Goal: Ask a question

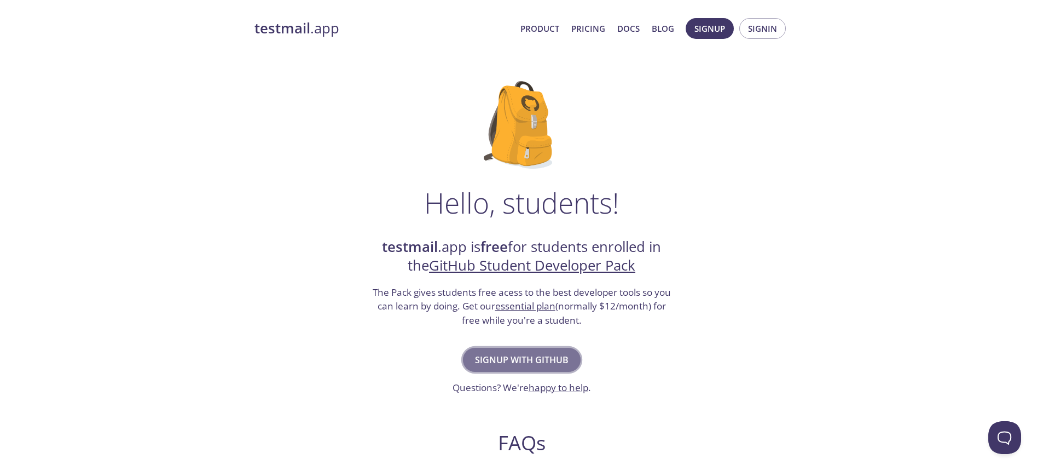
click at [542, 360] on span "Signup with GitHub" at bounding box center [522, 359] width 94 height 15
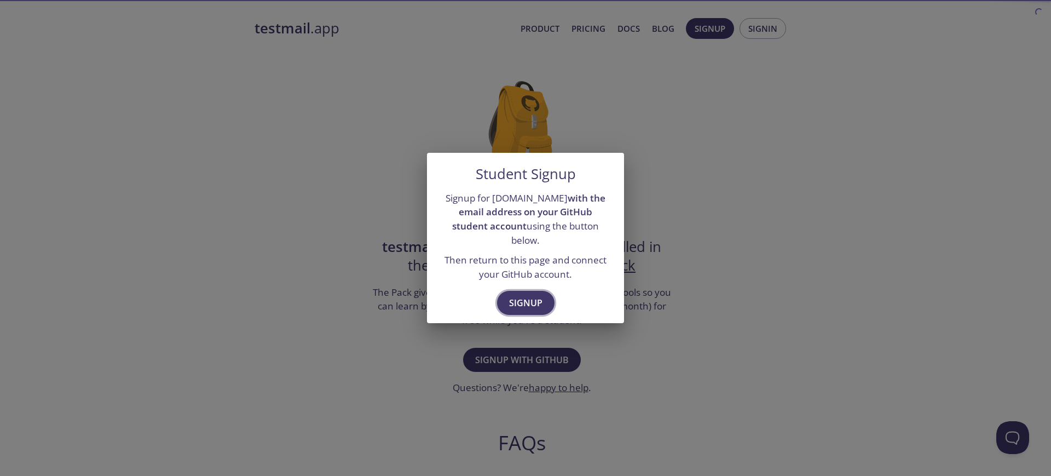
click at [544, 293] on button "Signup" at bounding box center [525, 303] width 57 height 24
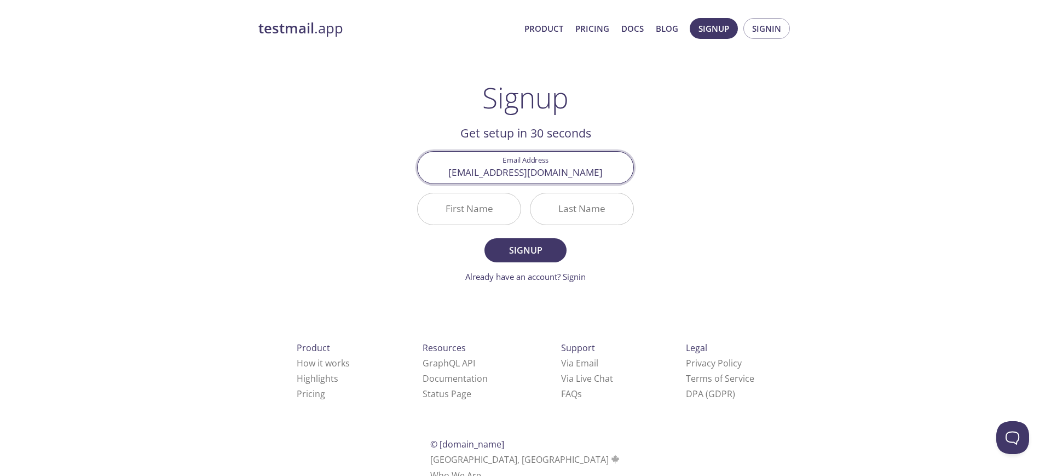
type input "[EMAIL_ADDRESS][DOMAIN_NAME]"
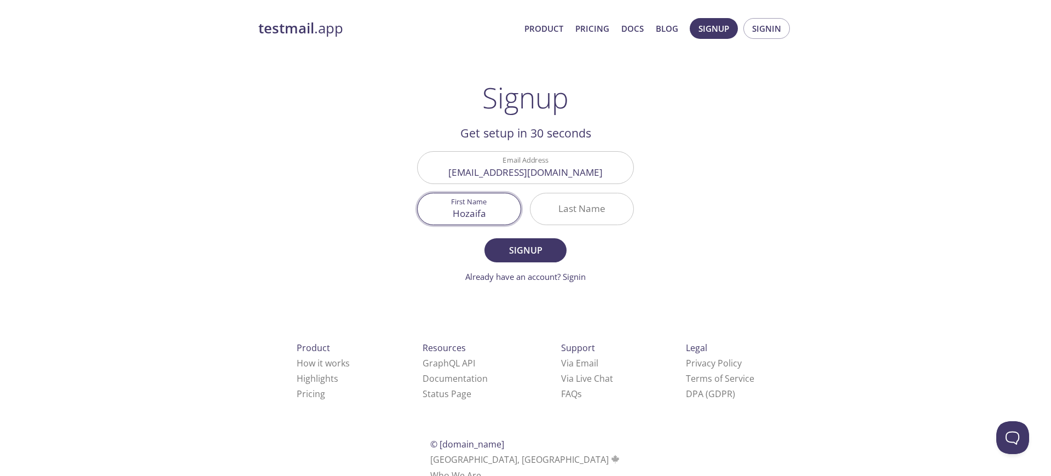
type input "Hozaifa"
type input "Owaisi"
click at [525, 250] on button "Signup" at bounding box center [525, 250] width 82 height 24
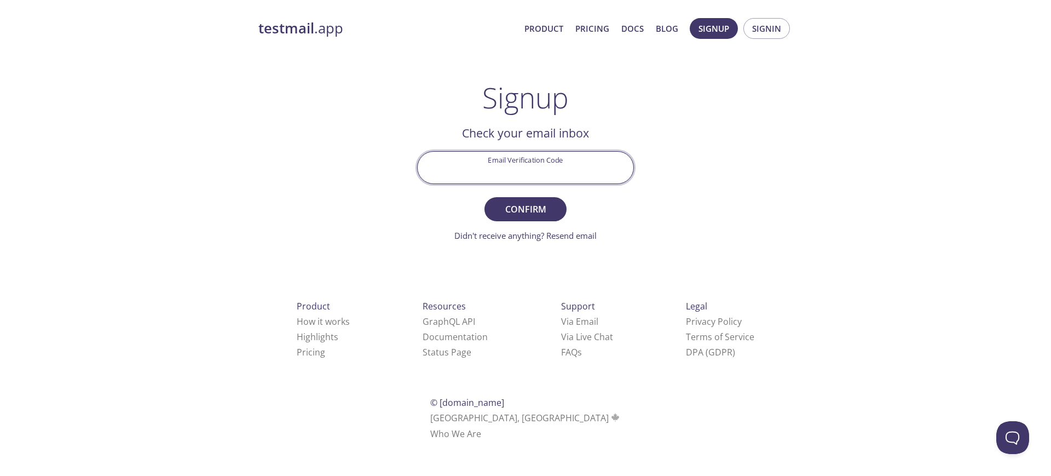
click at [568, 156] on input "Email Verification Code" at bounding box center [526, 167] width 216 height 31
paste input "W1GD1B8"
type input "W1GD1B8"
click at [539, 203] on span "Confirm" at bounding box center [525, 208] width 58 height 15
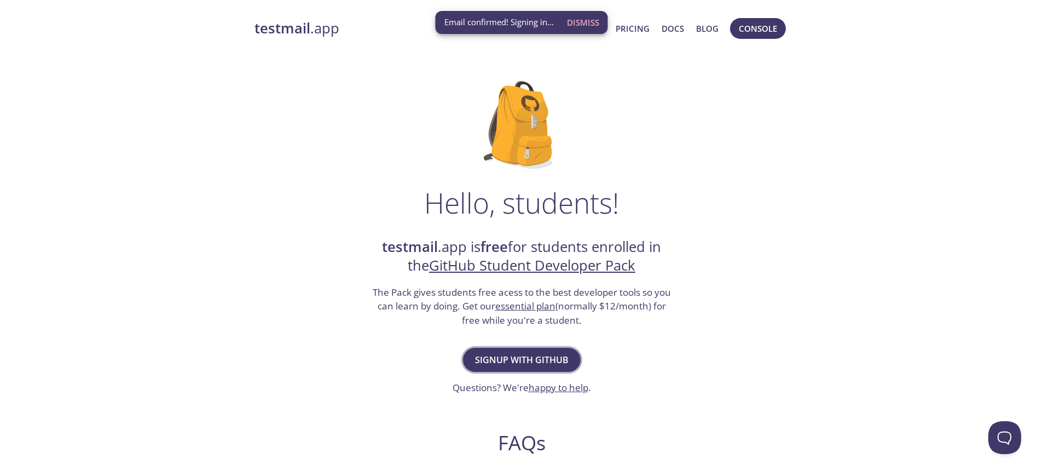
click at [567, 353] on span "Signup with GitHub" at bounding box center [522, 359] width 94 height 15
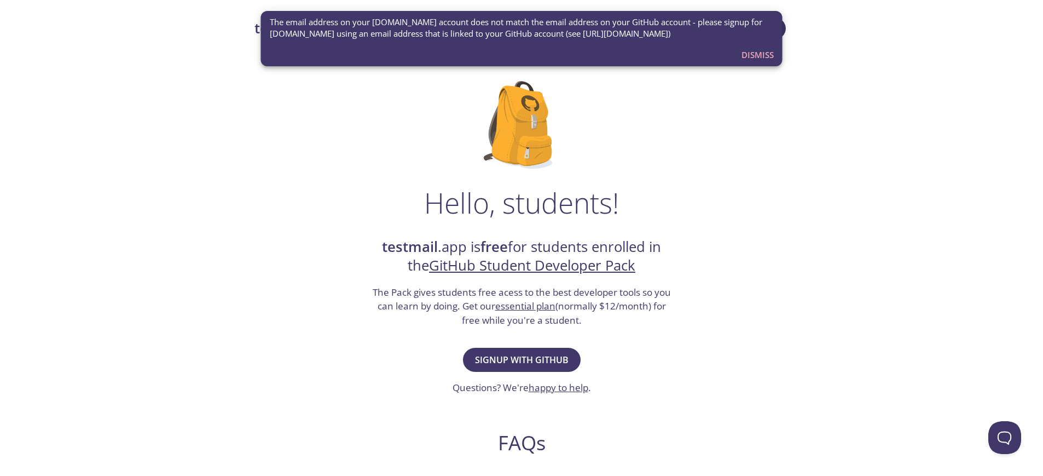
scroll to position [65, 0]
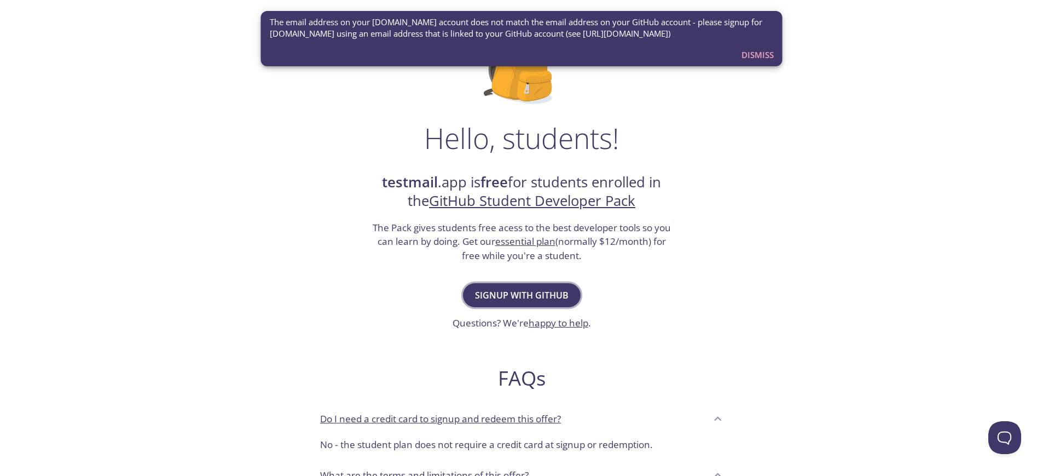
click at [541, 287] on span "Signup with GitHub" at bounding box center [522, 294] width 94 height 15
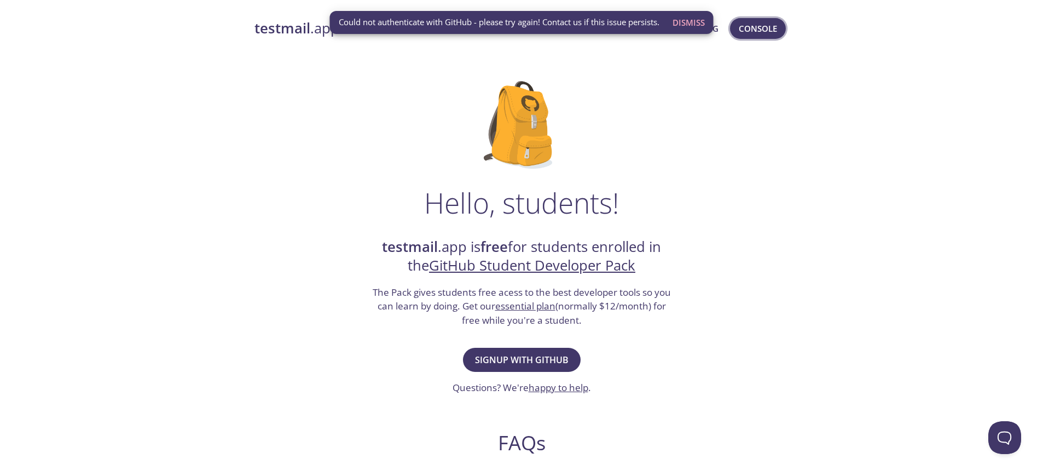
click at [761, 27] on span "Console" at bounding box center [758, 28] width 38 height 14
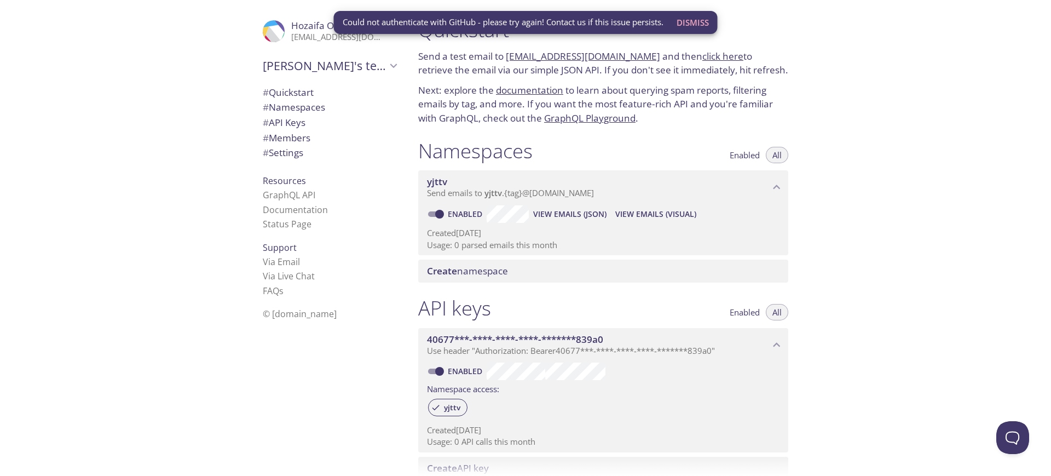
scroll to position [293, 0]
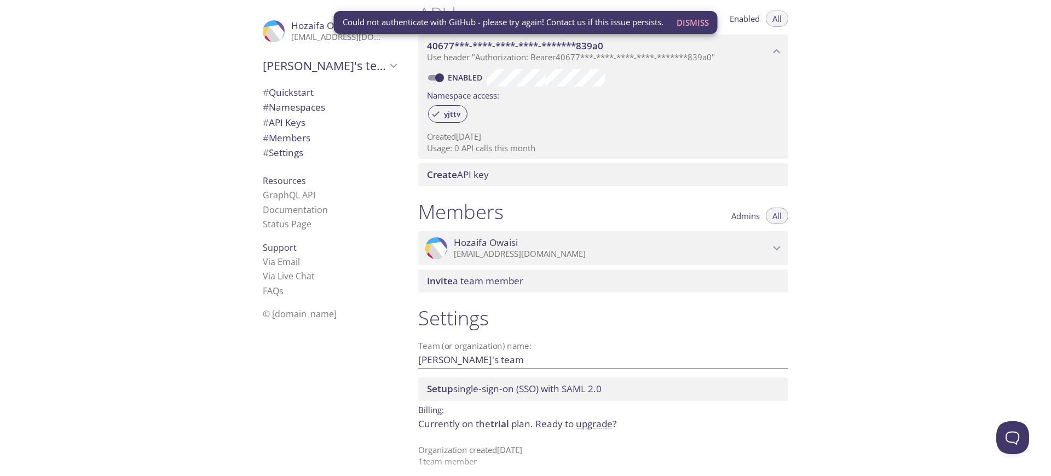
click at [775, 246] on icon "Hozaifa Owaisi" at bounding box center [776, 248] width 7 height 4
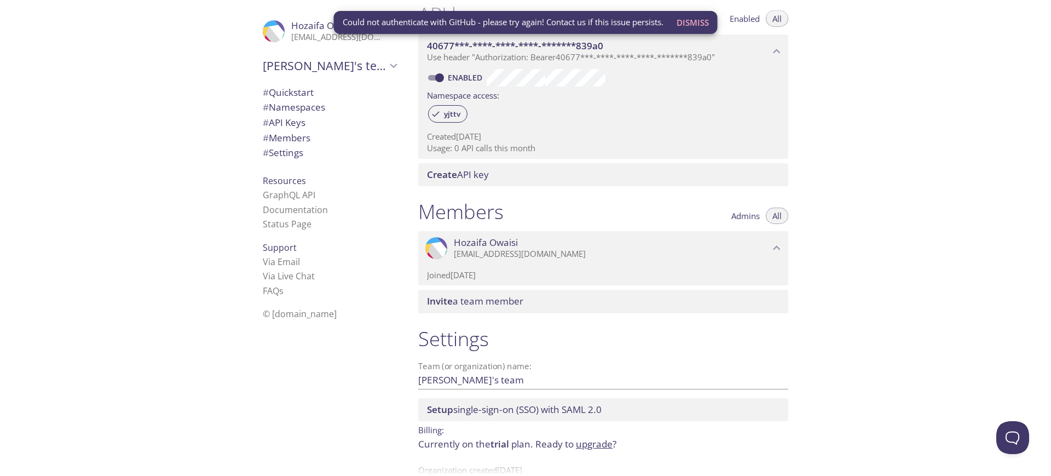
scroll to position [0, 0]
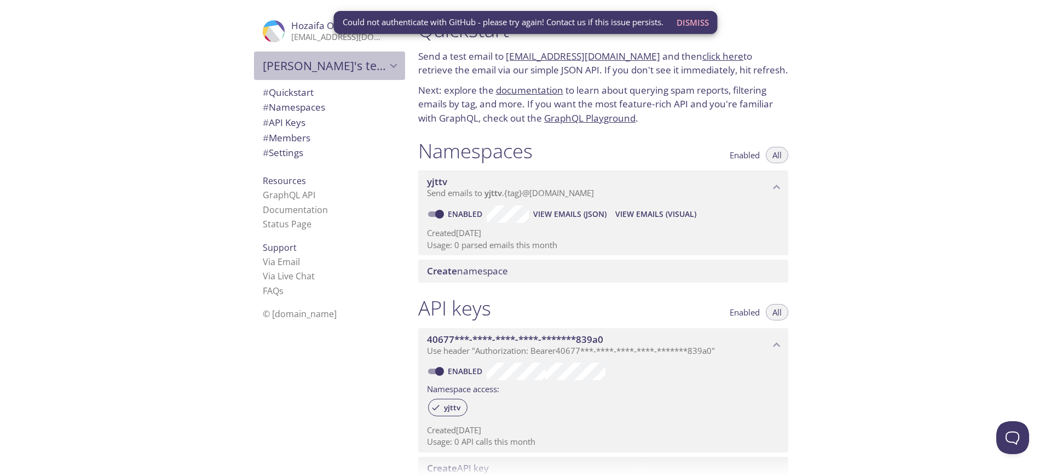
click at [390, 66] on icon "Hozaifa's team" at bounding box center [393, 65] width 7 height 4
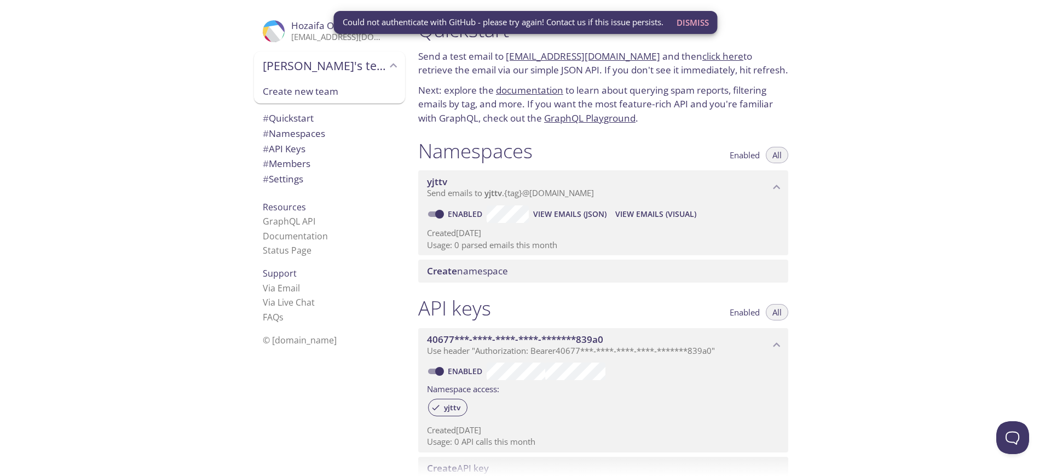
click at [686, 71] on p "Send a test email to yjttv.test@inbox.testmail.app and then click here to retri…" at bounding box center [603, 63] width 370 height 28
click at [694, 21] on span "Dismiss" at bounding box center [693, 22] width 32 height 14
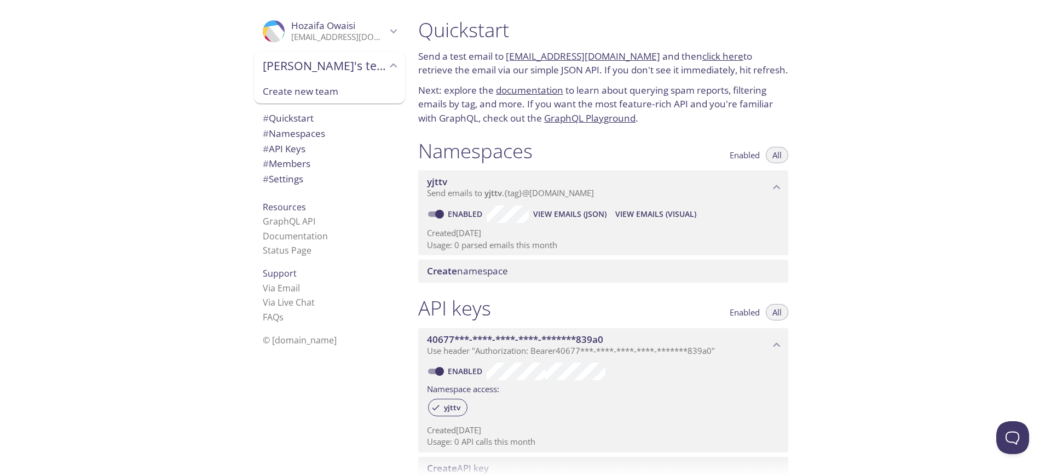
click at [285, 172] on span "# Settings" at bounding box center [283, 178] width 41 height 13
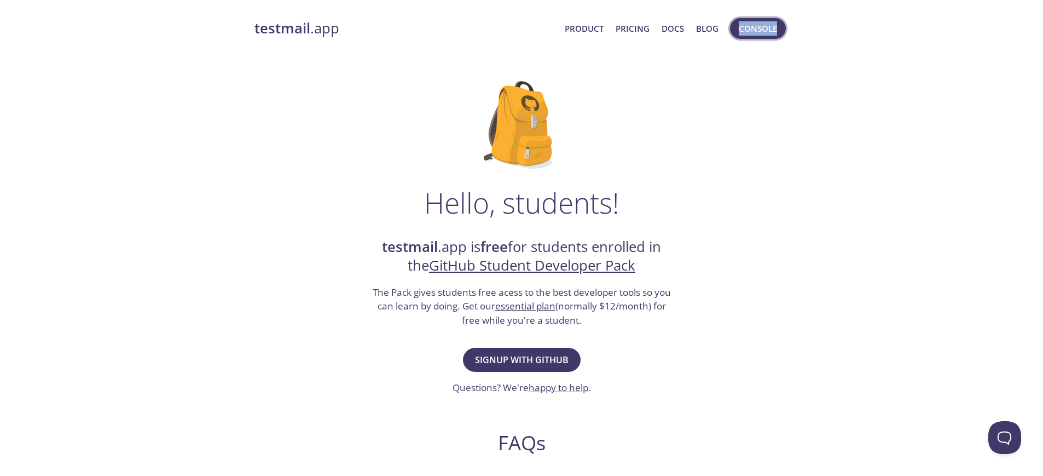
click at [743, 33] on span "Console" at bounding box center [758, 28] width 38 height 14
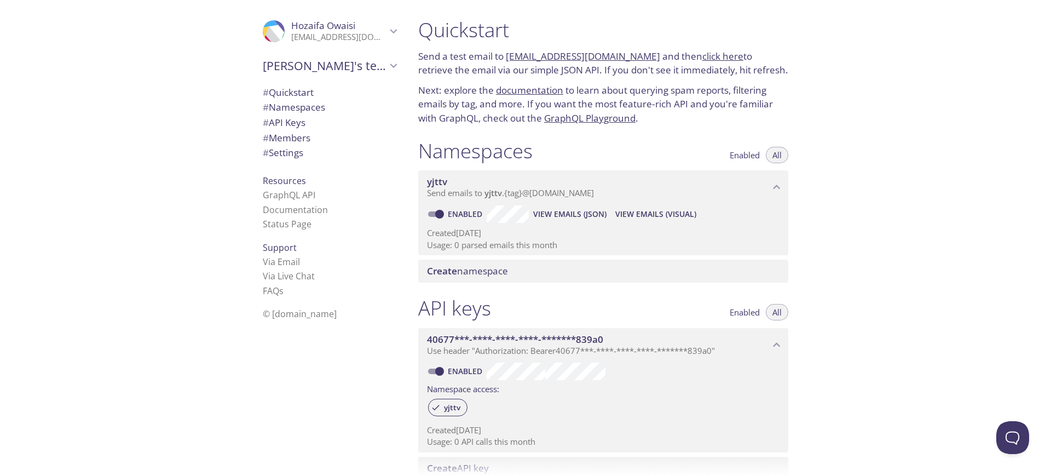
click at [307, 308] on span "© [DOMAIN_NAME]" at bounding box center [300, 314] width 74 height 12
click at [267, 288] on link "FAQ s" at bounding box center [273, 291] width 21 height 12
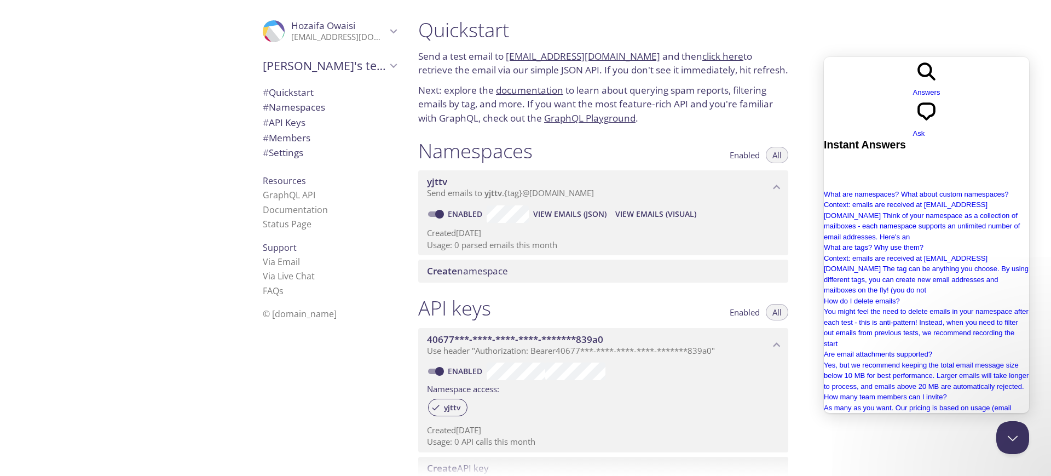
click at [925, 129] on span "Ask" at bounding box center [919, 133] width 12 height 8
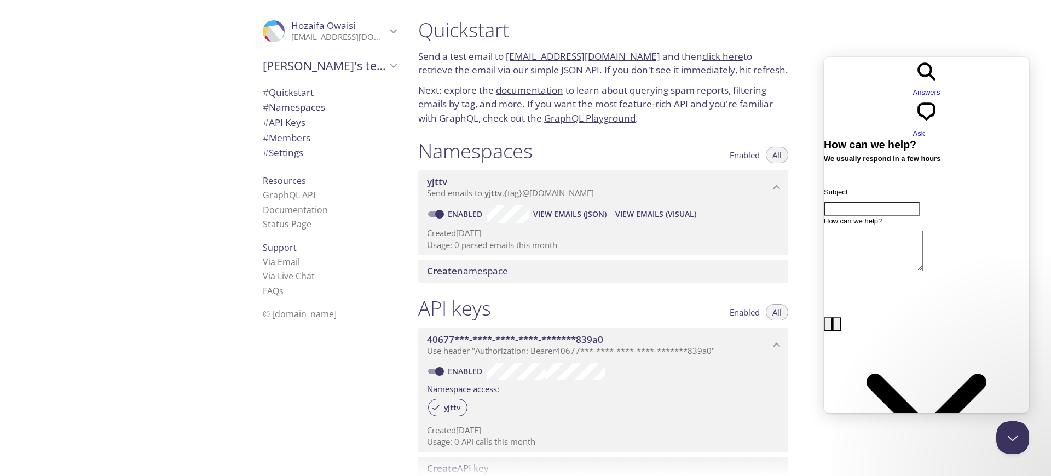
click at [877, 201] on input "Subject" at bounding box center [872, 208] width 96 height 14
type input "delete account"
type textarea "How do I delete account ?"
drag, startPoint x: 898, startPoint y: 270, endPoint x: 1495, endPoint y: 262, distance: 597.8
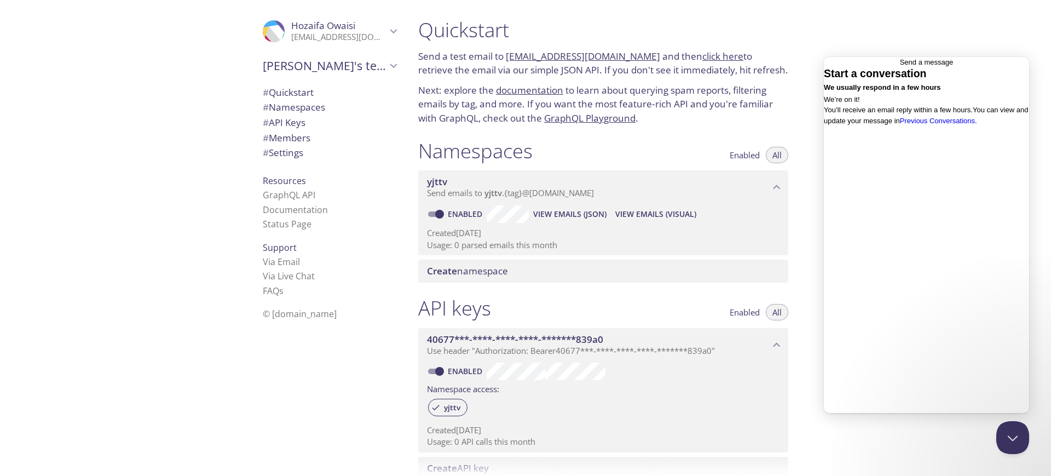
click at [847, 49] on div "Quickstart Send a test email to [EMAIL_ADDRESS][DOMAIN_NAME] and then click her…" at bounding box center [730, 238] width 642 height 476
click at [900, 66] on div "Go back" at bounding box center [900, 62] width 0 height 11
click at [900, 68] on div "Go back" at bounding box center [900, 62] width 0 height 11
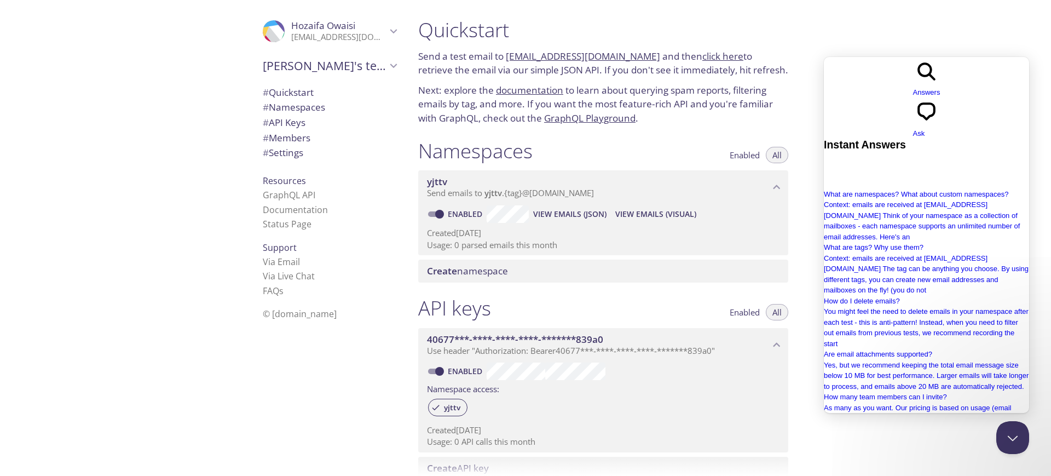
click at [843, 50] on div "Quickstart Send a test email to [EMAIL_ADDRESS][DOMAIN_NAME] and then click her…" at bounding box center [730, 238] width 642 height 476
click at [1009, 425] on button "Close Beacon popover" at bounding box center [1010, 435] width 33 height 33
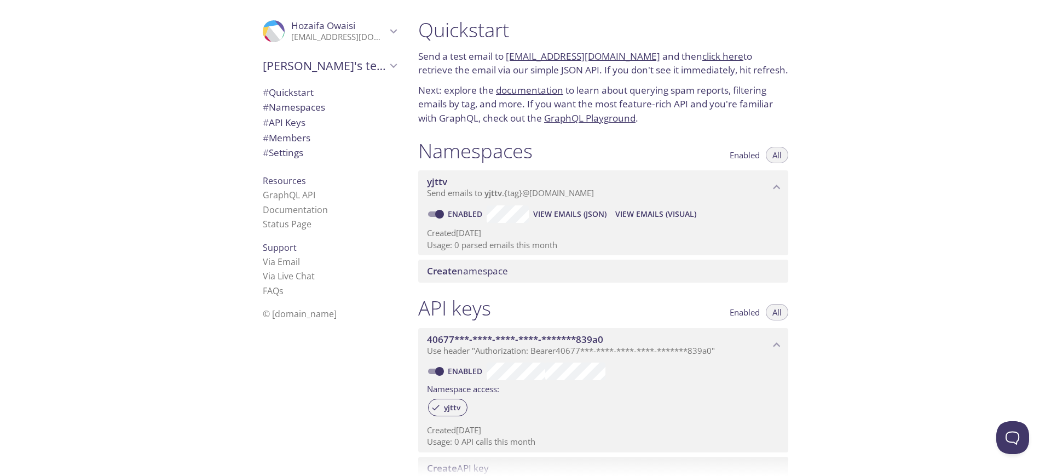
click at [307, 101] on span "# Namespaces" at bounding box center [294, 107] width 62 height 13
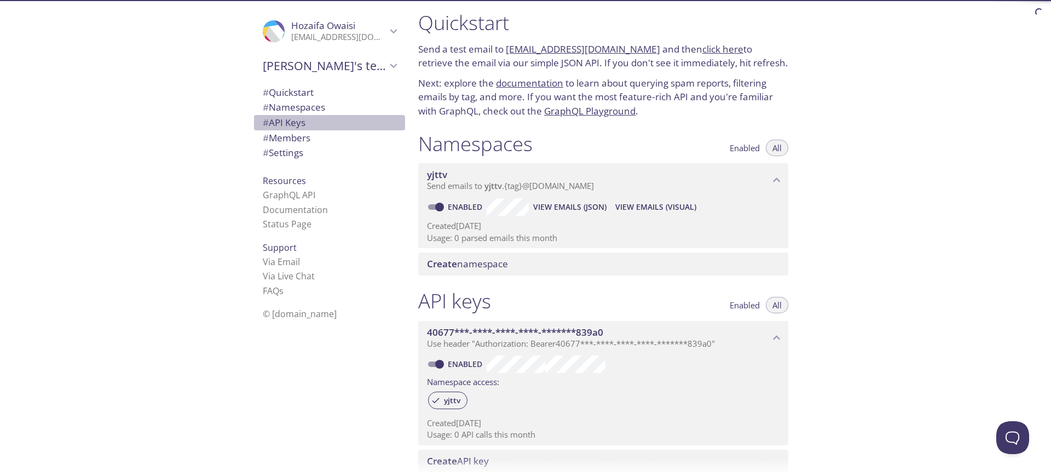
click at [304, 118] on span "# API Keys" at bounding box center [330, 122] width 134 height 14
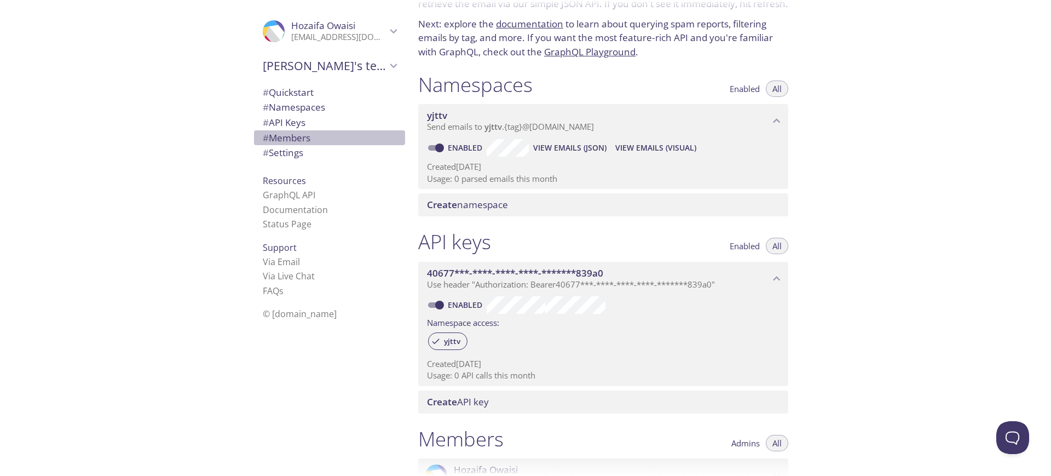
click at [305, 131] on span "# Members" at bounding box center [287, 137] width 48 height 13
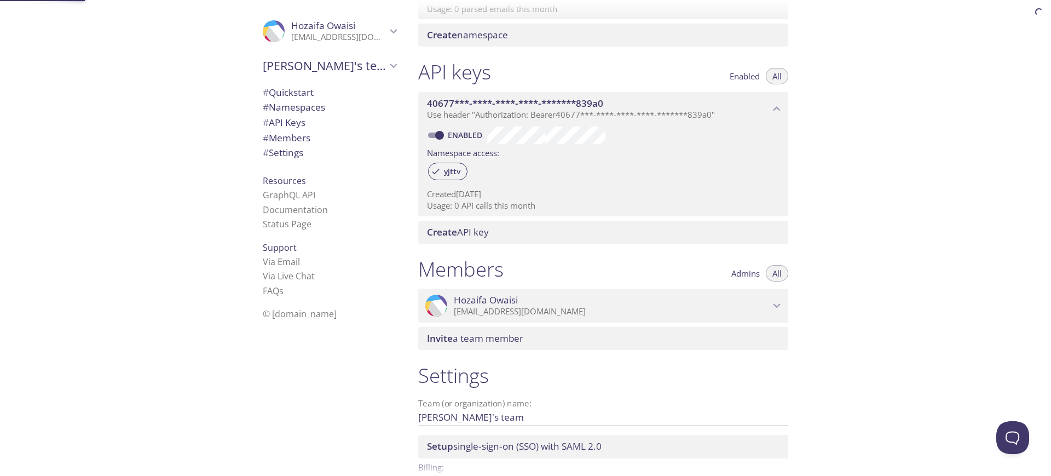
scroll to position [261, 0]
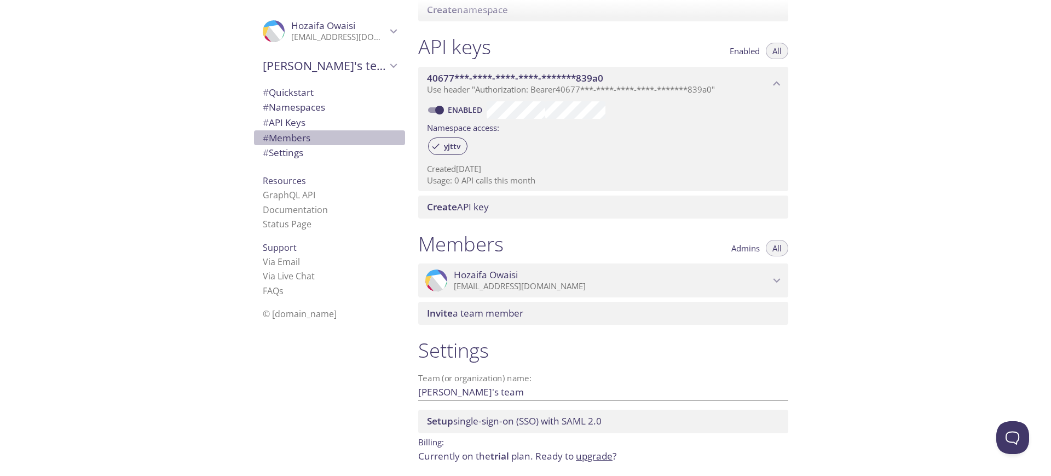
click at [306, 141] on span "# Members" at bounding box center [330, 138] width 134 height 14
click at [305, 150] on span "# Settings" at bounding box center [330, 153] width 134 height 14
